Goal: Information Seeking & Learning: Learn about a topic

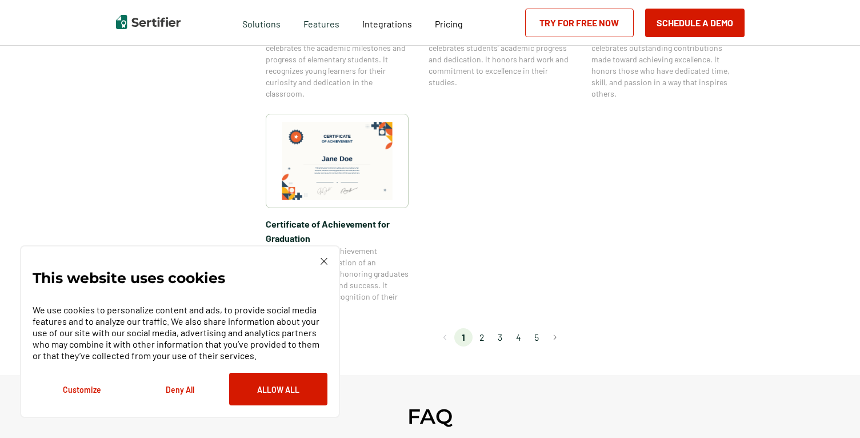
scroll to position [983, 0]
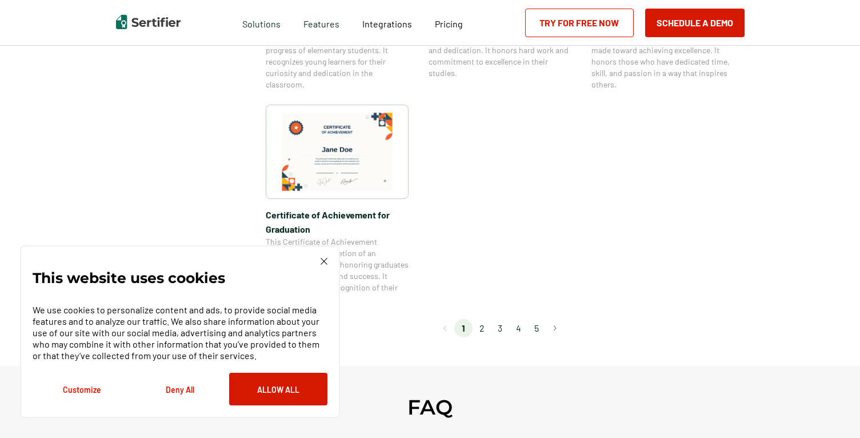
click at [483, 327] on li "2" at bounding box center [482, 328] width 18 height 18
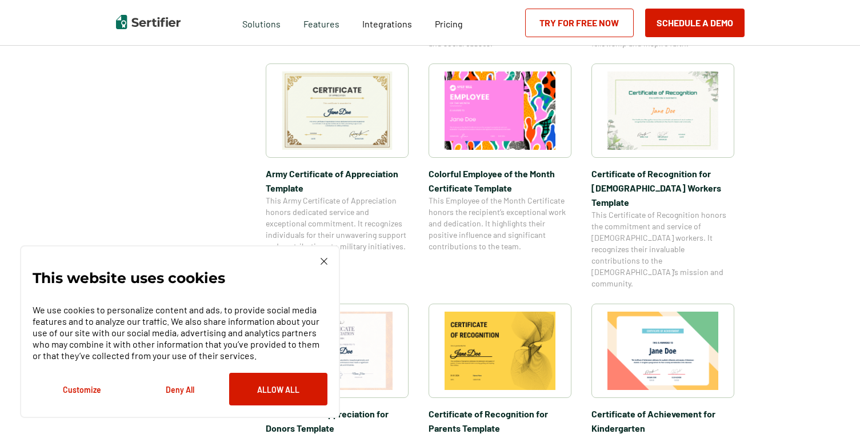
scroll to position [412, 0]
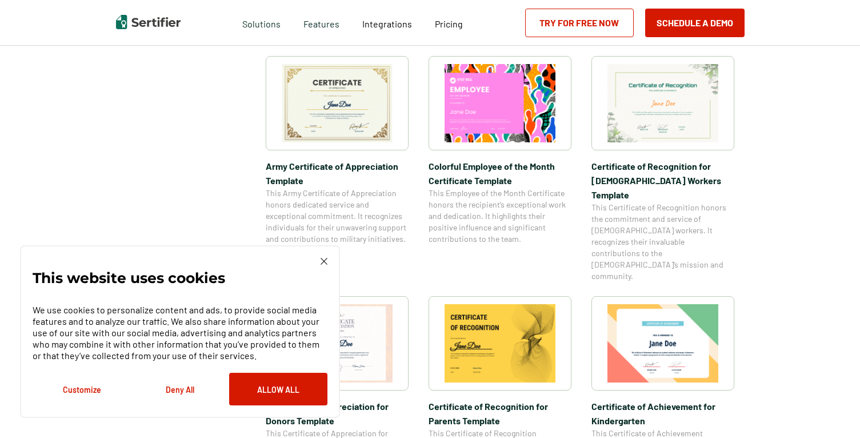
click at [357, 110] on img at bounding box center [337, 103] width 111 height 78
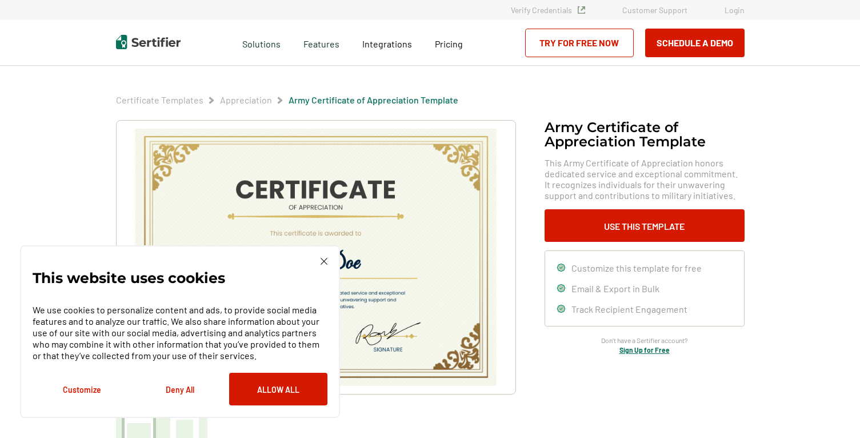
click at [327, 260] on div "This website uses cookies We use cookies to personalize content and ads, to pro…" at bounding box center [180, 331] width 320 height 173
click at [326, 260] on img at bounding box center [324, 261] width 7 height 7
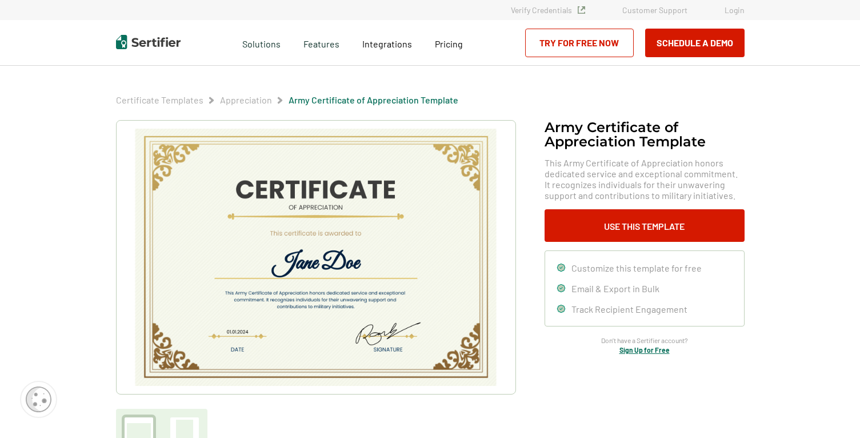
scroll to position [412, 0]
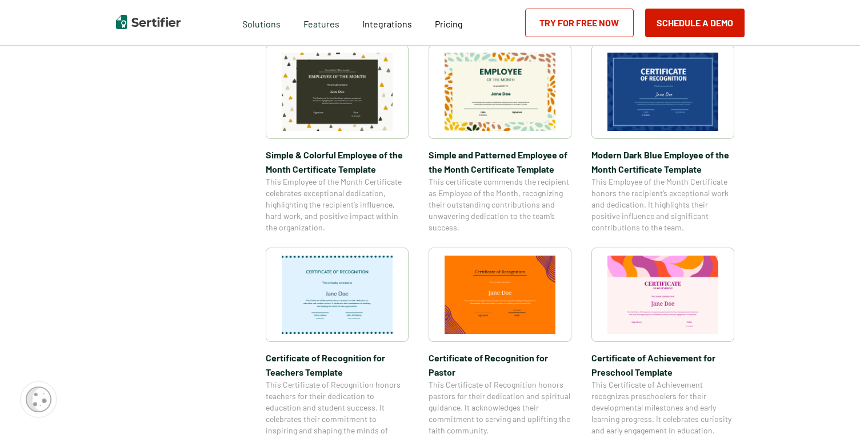
click at [522, 93] on img at bounding box center [500, 92] width 111 height 78
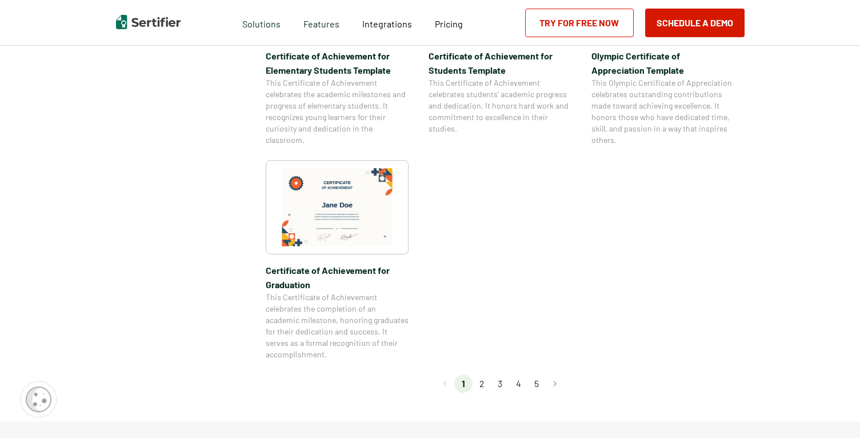
scroll to position [960, 0]
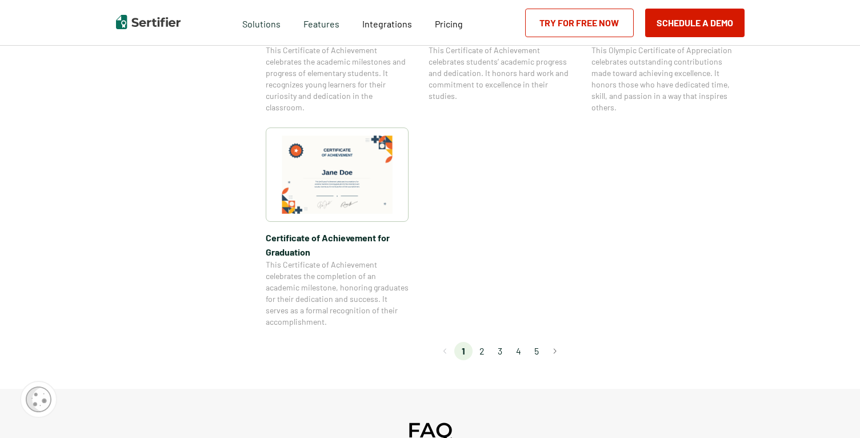
click at [484, 353] on li "2" at bounding box center [482, 351] width 18 height 18
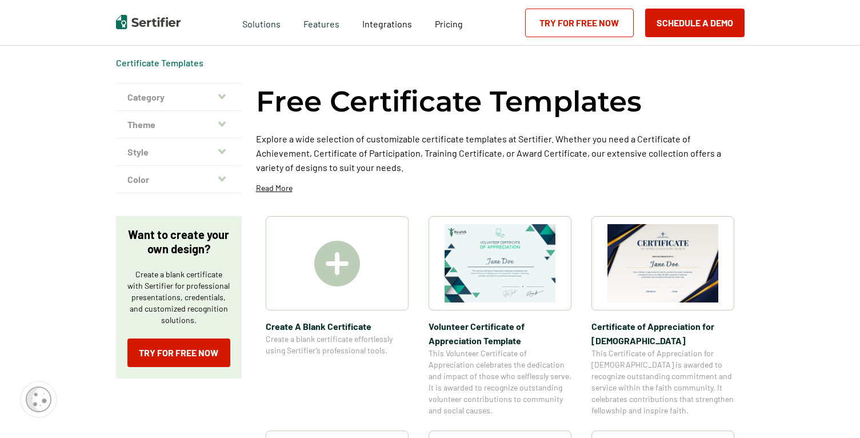
scroll to position [46, 0]
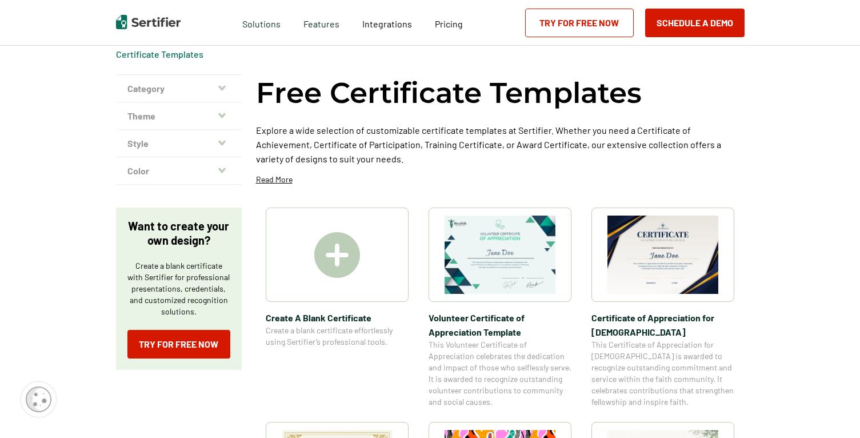
click at [486, 256] on img at bounding box center [500, 254] width 111 height 78
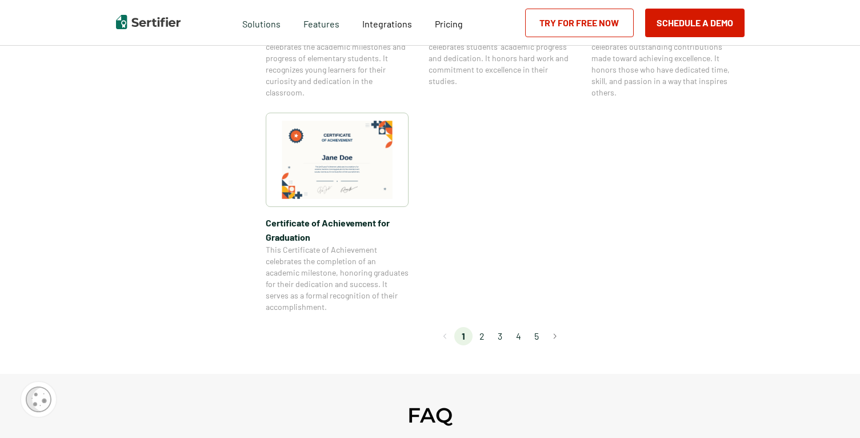
scroll to position [1006, 0]
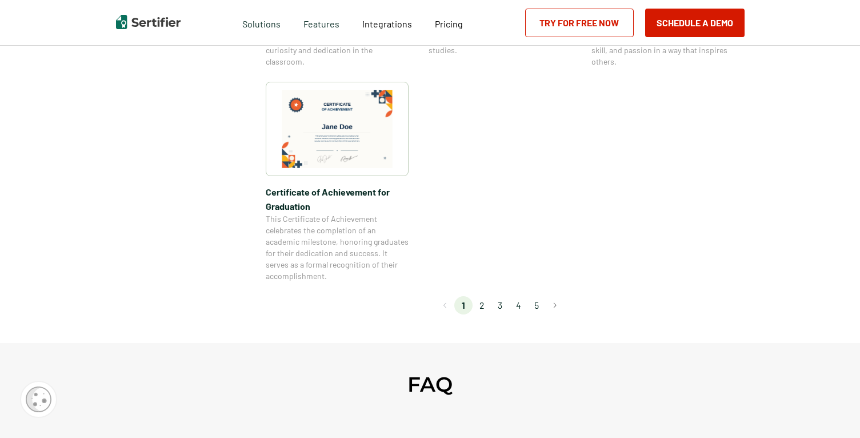
click at [501, 306] on li "3" at bounding box center [500, 305] width 18 height 18
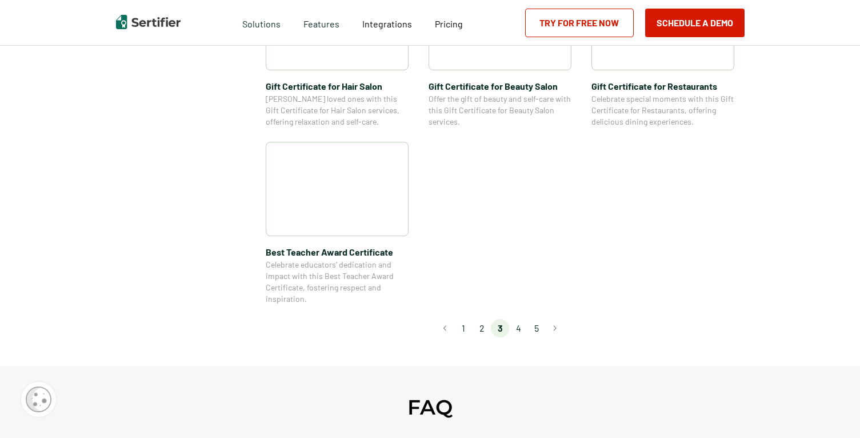
scroll to position [846, 0]
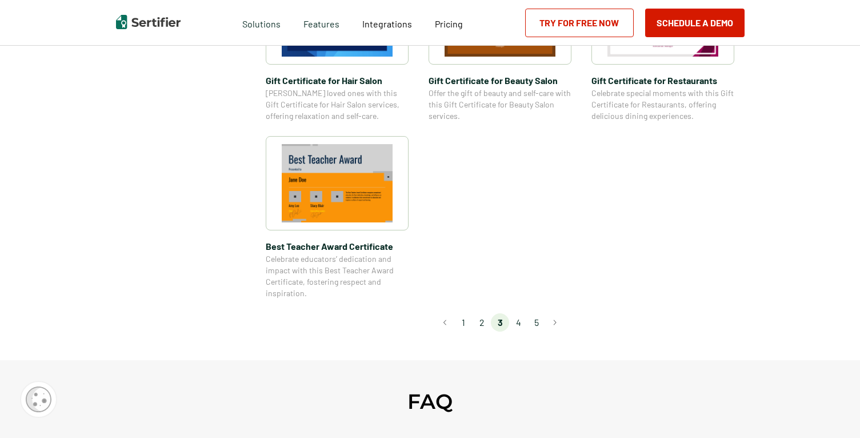
click at [520, 323] on li "4" at bounding box center [518, 322] width 18 height 18
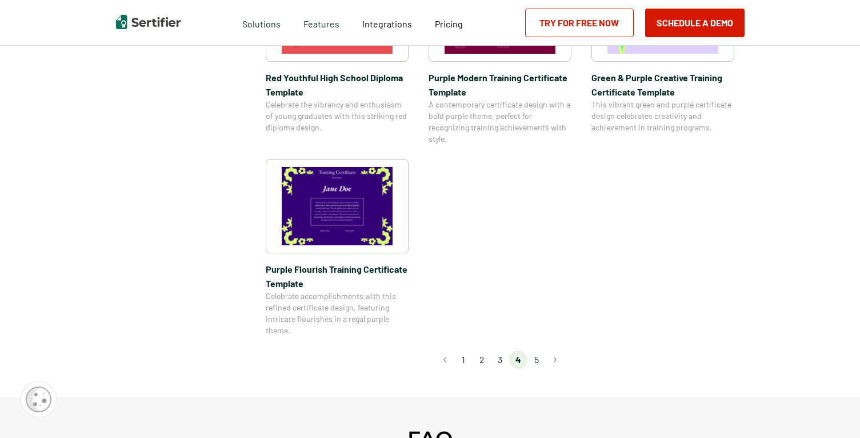
click at [542, 358] on li "5" at bounding box center [537, 359] width 18 height 18
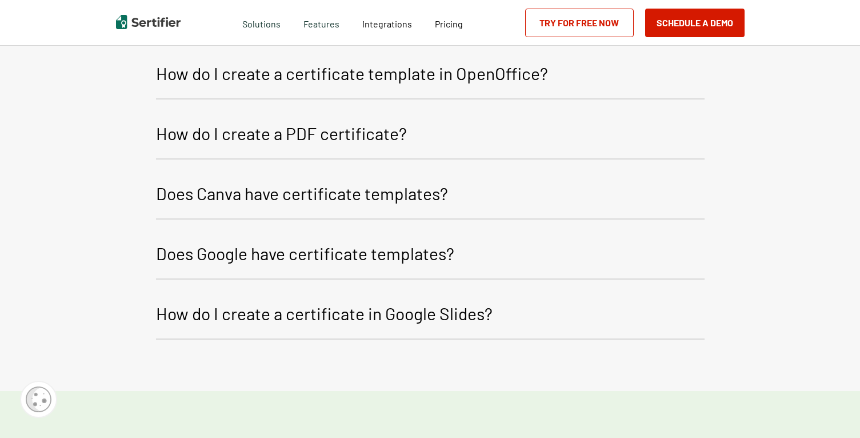
click at [295, 246] on p "Does Google have certificate templates?" at bounding box center [305, 252] width 298 height 27
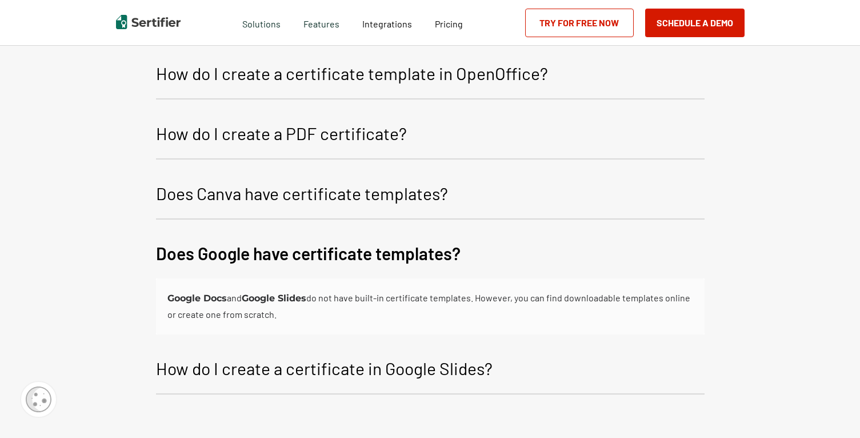
click at [274, 359] on p "How do I create a certificate in Google Slides?" at bounding box center [324, 367] width 337 height 27
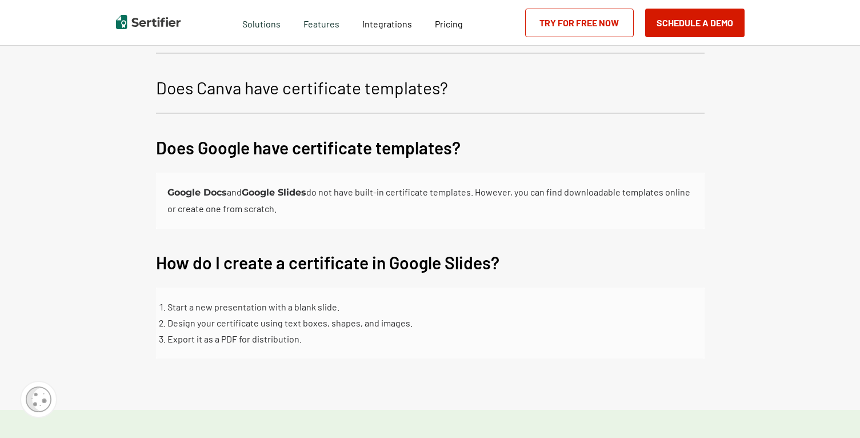
scroll to position [960, 0]
